Goal: Information Seeking & Learning: Find contact information

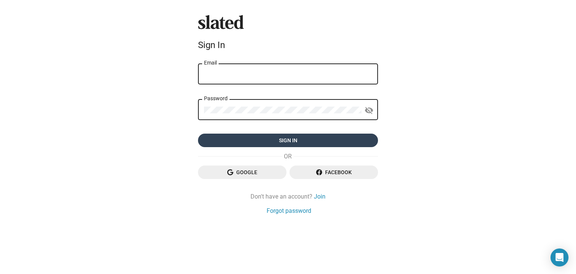
type input "omersarikaya69@gmail.com"
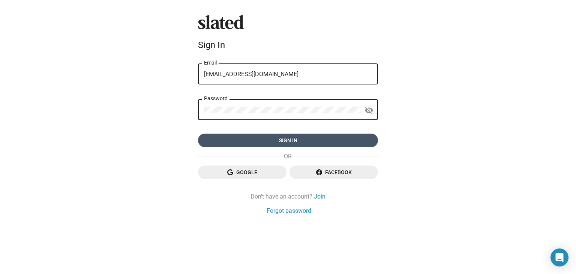
click at [292, 142] on span "Sign in" at bounding box center [288, 139] width 168 height 13
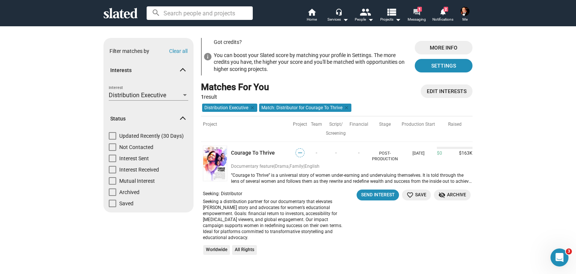
click at [416, 10] on mat-icon "forum" at bounding box center [416, 11] width 7 height 7
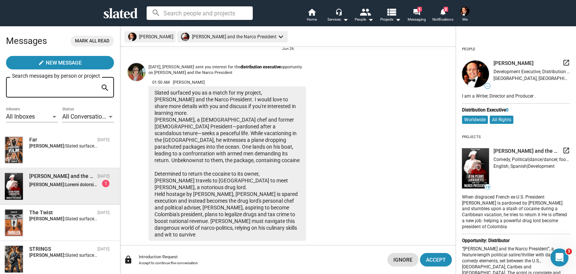
scroll to position [38, 0]
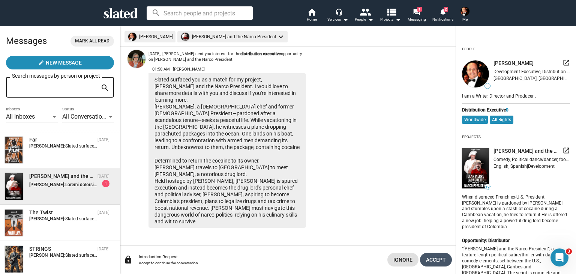
click at [433, 260] on span "Accept" at bounding box center [436, 259] width 20 height 13
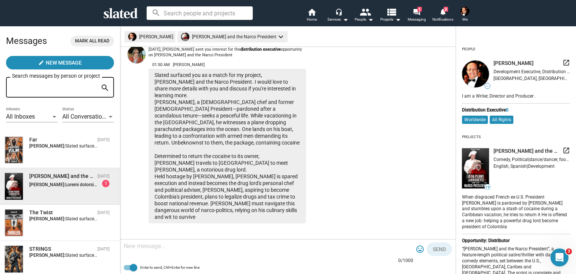
scroll to position [44, 0]
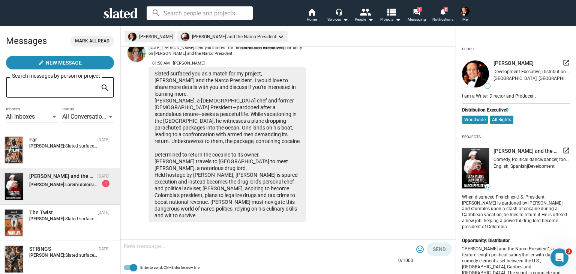
click at [230, 189] on div "Slated surfaced you as a match for my project, [PERSON_NAME] and the Narco Pres…" at bounding box center [226, 144] width 157 height 154
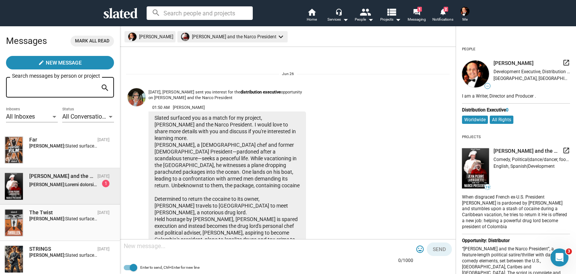
click at [65, 218] on span "Slated surfaced you as a match for my project, The Twist. I would love to share…" at bounding box center [216, 218] width 302 height 5
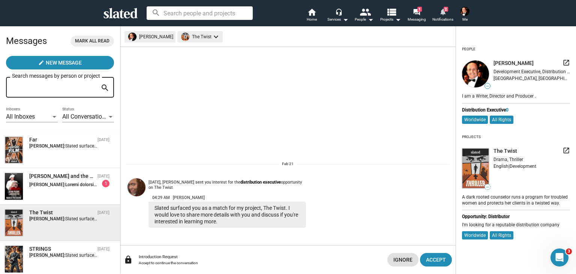
click at [443, 12] on mat-icon "notifications" at bounding box center [442, 11] width 7 height 7
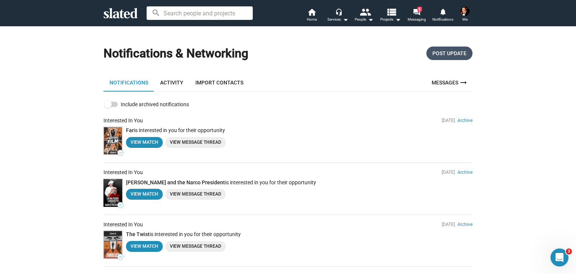
click at [448, 54] on span "Post Update" at bounding box center [449, 52] width 34 height 13
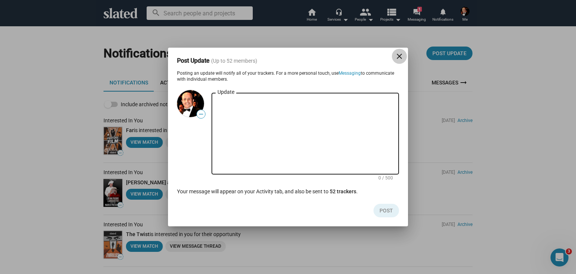
click at [397, 56] on mat-icon "close" at bounding box center [399, 56] width 9 height 9
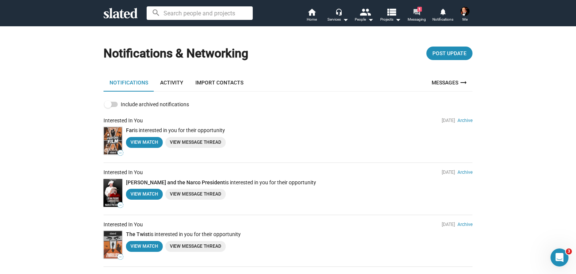
click at [417, 14] on mat-icon "forum" at bounding box center [416, 11] width 7 height 7
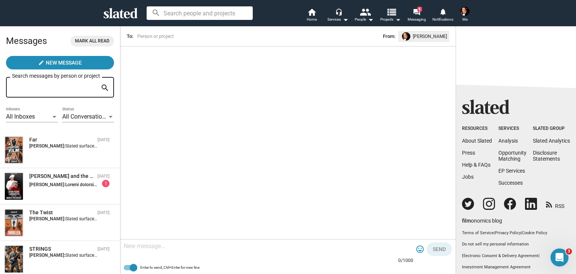
click at [390, 15] on mat-icon "view_list" at bounding box center [391, 11] width 11 height 11
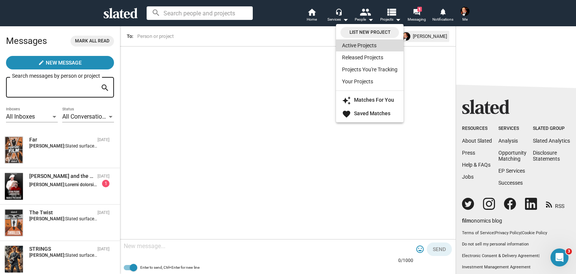
click at [360, 46] on link "Active Projects" at bounding box center [369, 45] width 67 height 12
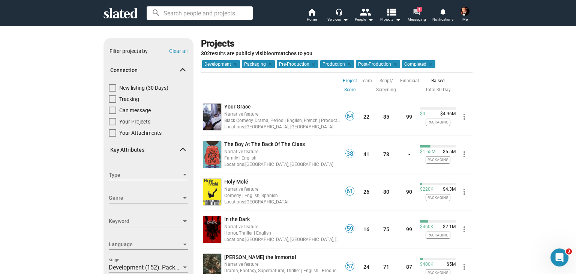
click at [416, 11] on mat-icon "forum" at bounding box center [416, 11] width 7 height 7
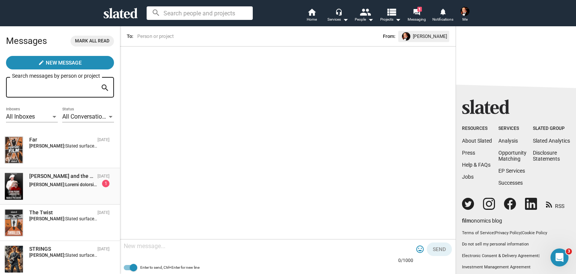
click at [80, 182] on div "[PERSON_NAME]: 1" at bounding box center [69, 183] width 80 height 7
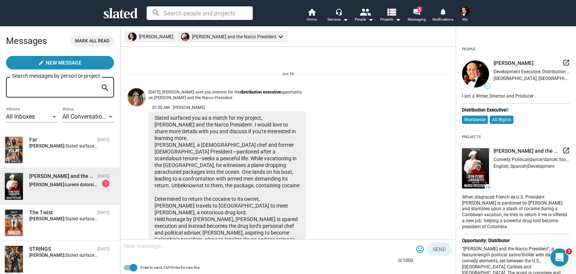
scroll to position [44, 0]
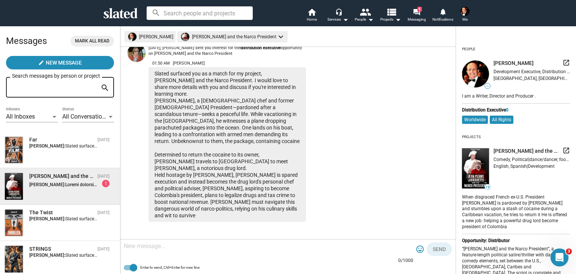
click at [183, 252] on div at bounding box center [268, 246] width 289 height 22
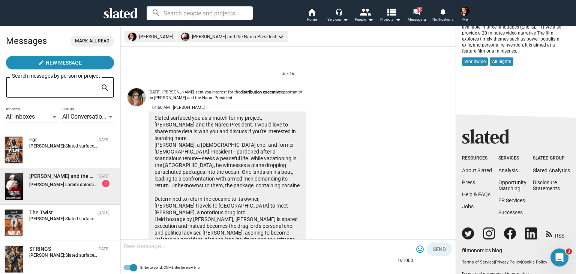
scroll to position [310, 0]
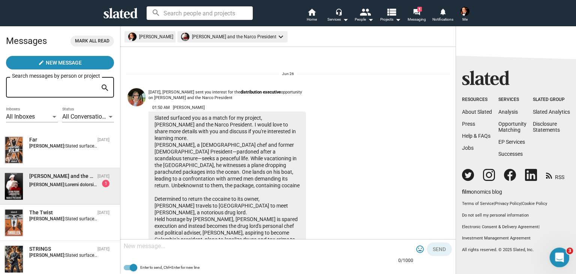
click at [561, 256] on icon "Open Intercom Messenger" at bounding box center [558, 256] width 12 height 12
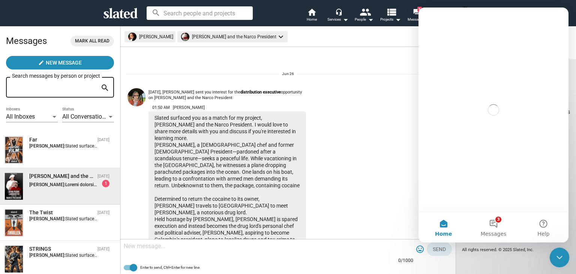
scroll to position [0, 0]
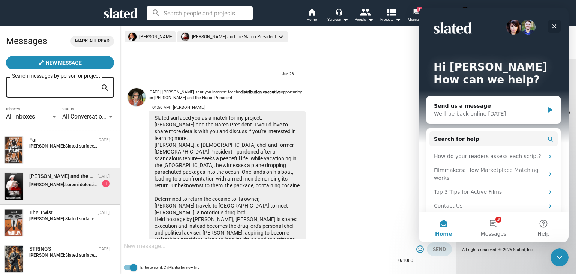
click at [555, 25] on icon "Close" at bounding box center [554, 26] width 4 height 4
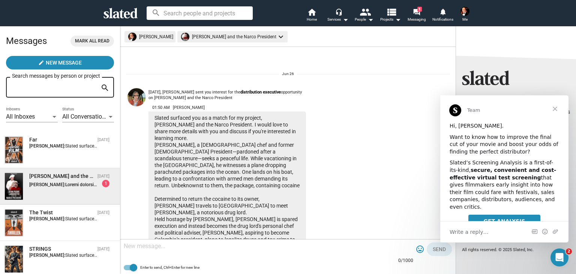
click at [555, 108] on span "Close" at bounding box center [554, 108] width 27 height 27
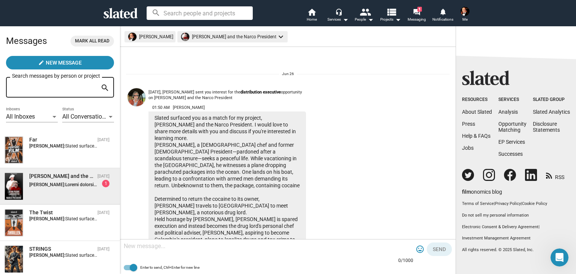
click at [463, 12] on img at bounding box center [464, 11] width 9 height 9
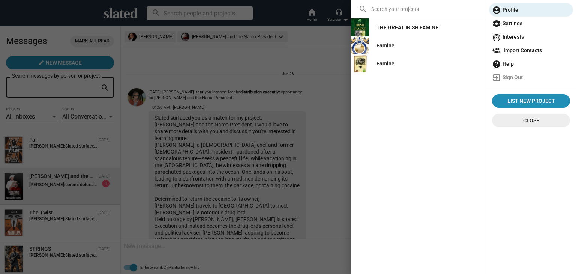
click at [404, 27] on div "THE GREAT IRISH FAMINE" at bounding box center [407, 27] width 62 height 13
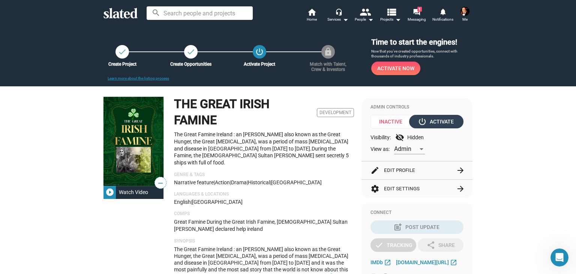
click at [433, 120] on div "power_settings_new Activate" at bounding box center [436, 121] width 34 height 13
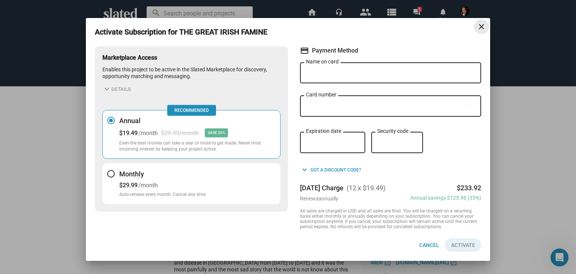
click at [481, 24] on mat-icon "close" at bounding box center [481, 26] width 9 height 9
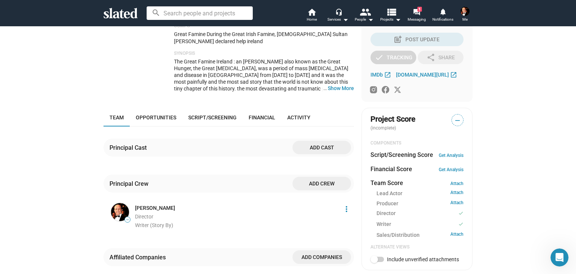
scroll to position [37, 0]
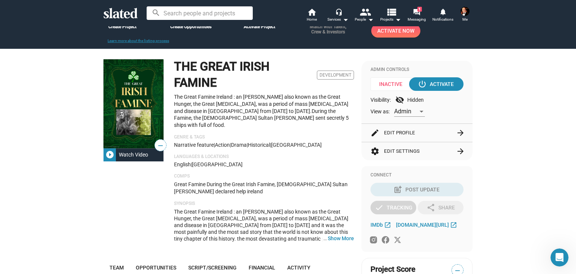
click at [400, 132] on button "edit Edit Profile arrow_forward" at bounding box center [416, 133] width 93 height 18
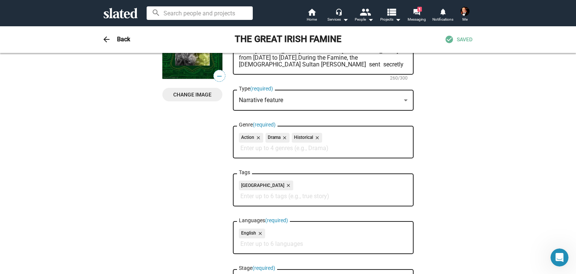
scroll to position [0, 0]
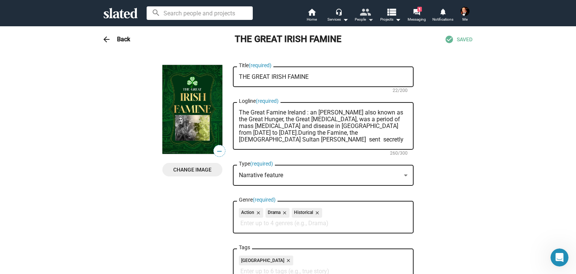
click at [364, 13] on mat-icon "people" at bounding box center [364, 11] width 11 height 11
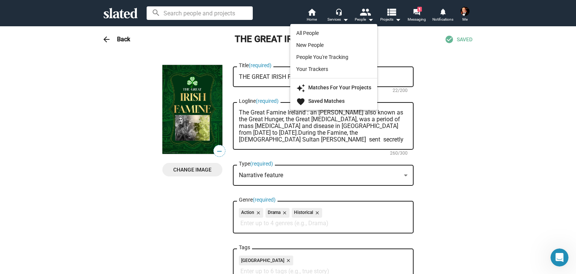
click at [309, 14] on div at bounding box center [288, 137] width 576 height 274
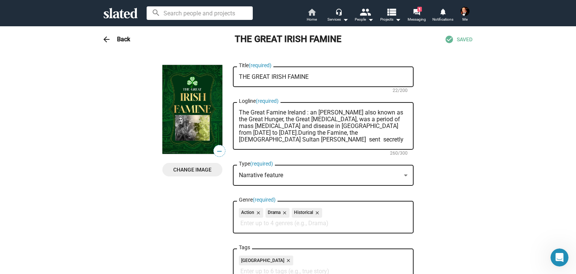
click at [312, 13] on mat-icon "home" at bounding box center [311, 11] width 9 height 9
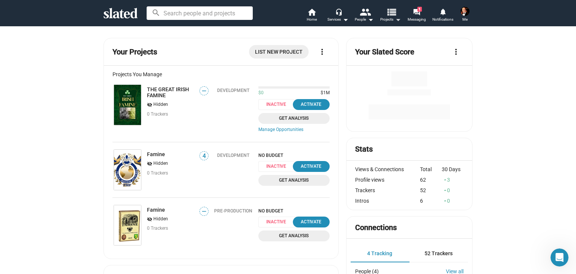
click at [393, 16] on mat-icon "view_list" at bounding box center [391, 11] width 11 height 11
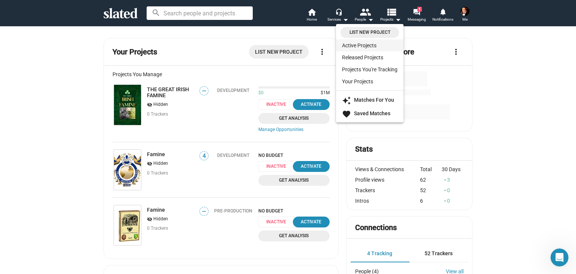
click at [358, 46] on link "Active Projects" at bounding box center [369, 45] width 67 height 12
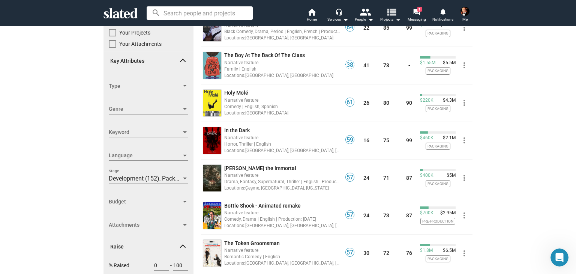
scroll to position [150, 0]
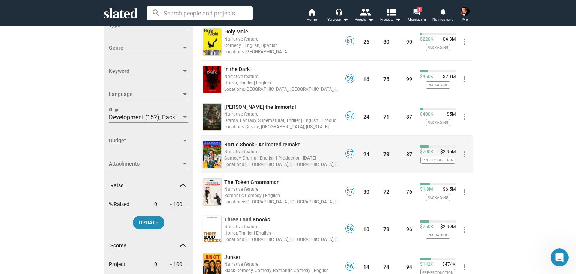
click at [265, 144] on span "Bottle Shock - Animated remake" at bounding box center [262, 144] width 76 height 6
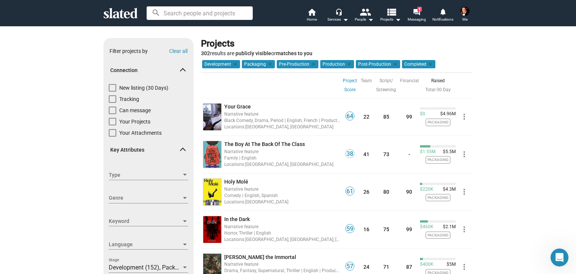
click at [190, 12] on input at bounding box center [200, 12] width 106 height 13
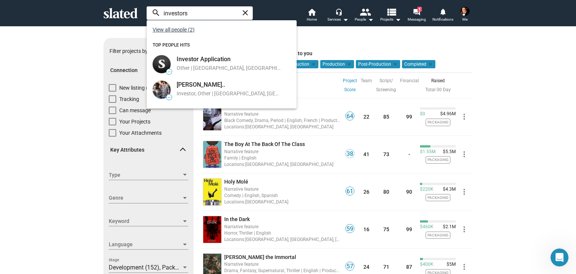
type input "investors"
click at [184, 29] on link "View all people (2)" at bounding box center [174, 30] width 42 height 6
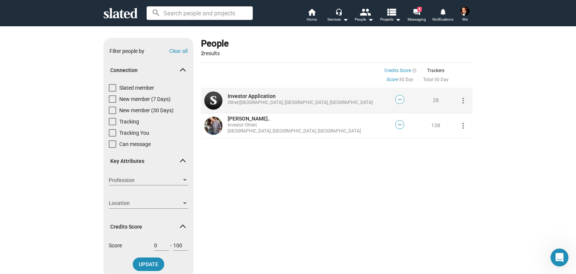
click at [241, 95] on span "Investor Application" at bounding box center [252, 96] width 48 height 6
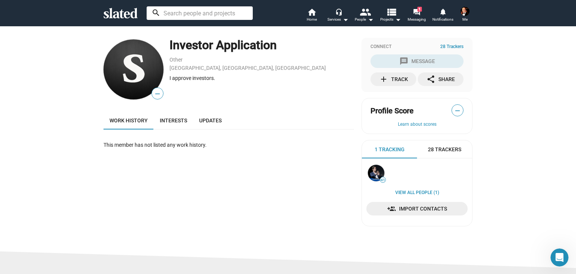
click at [183, 13] on input at bounding box center [200, 12] width 106 height 13
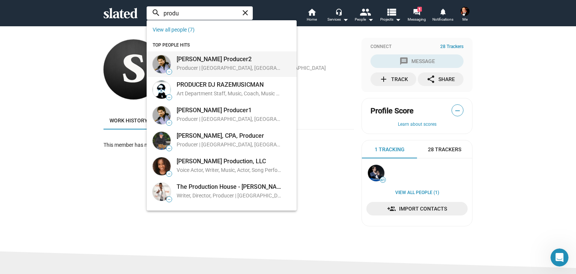
type input "produ"
click at [213, 63] on div "[PERSON_NAME] Producer2" at bounding box center [229, 59] width 105 height 8
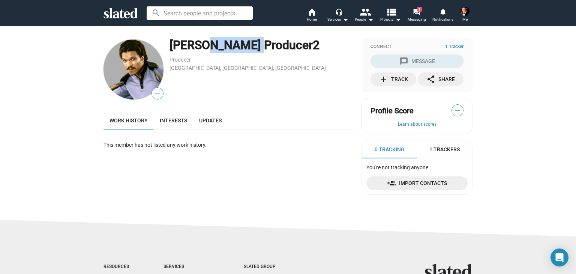
drag, startPoint x: 244, startPoint y: 44, endPoint x: 197, endPoint y: 43, distance: 47.2
click at [197, 43] on div "[PERSON_NAME] Producer2" at bounding box center [261, 45] width 184 height 16
copy div "Producer"
click at [196, 16] on input at bounding box center [200, 12] width 106 height 13
paste input "Producer"
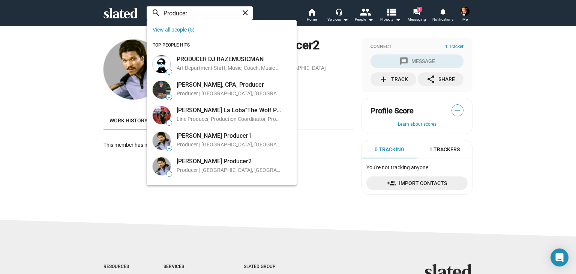
type input "Producer"
click at [521, 67] on div "— Greg Producer2 Producer Los Angeles, CA, US Work history Interests Updates Th…" at bounding box center [288, 122] width 576 height 193
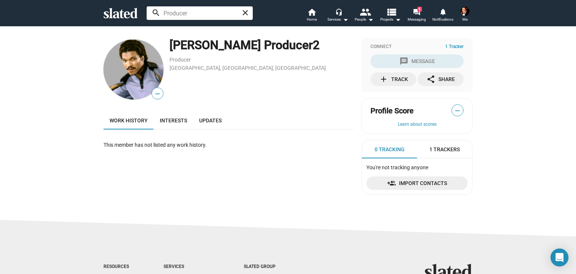
click at [122, 12] on icon at bounding box center [120, 13] width 34 height 10
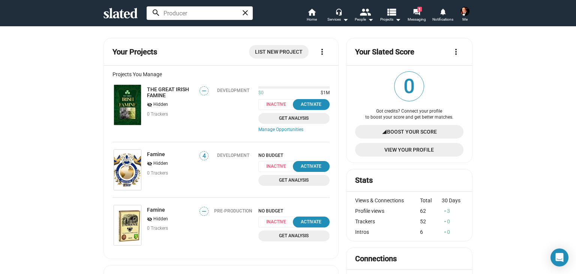
click at [400, 149] on span "View Your Profile" at bounding box center [409, 149] width 96 height 13
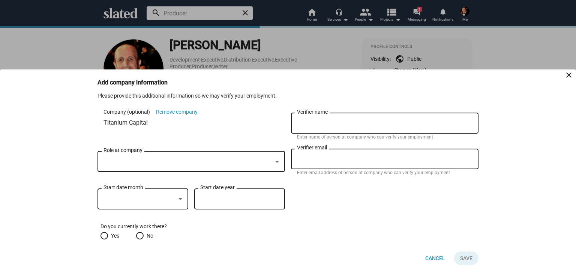
click at [49, 49] on div at bounding box center [288, 137] width 576 height 274
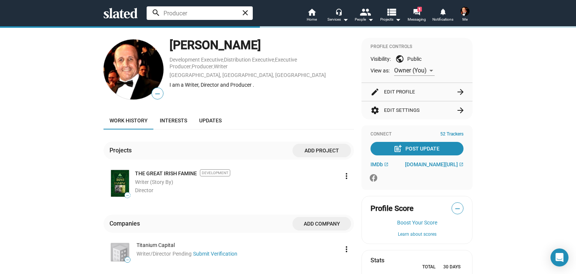
click at [116, 13] on icon at bounding box center [120, 13] width 34 height 10
